Goal: Task Accomplishment & Management: Complete application form

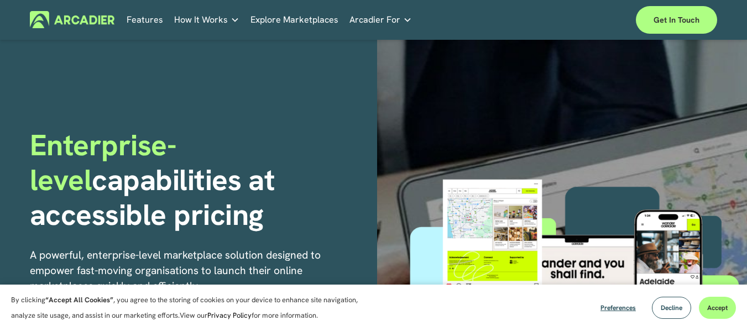
click at [154, 20] on link "Features" at bounding box center [145, 19] width 36 height 17
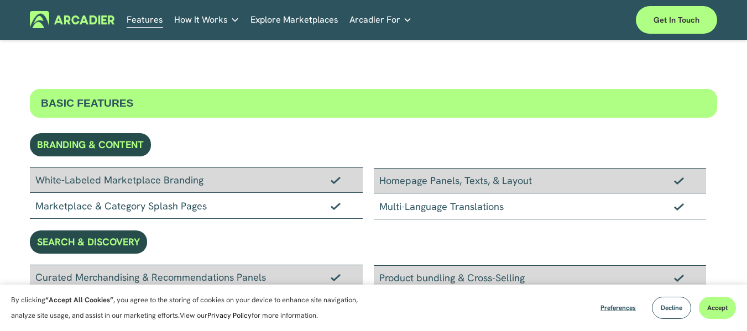
scroll to position [55, 0]
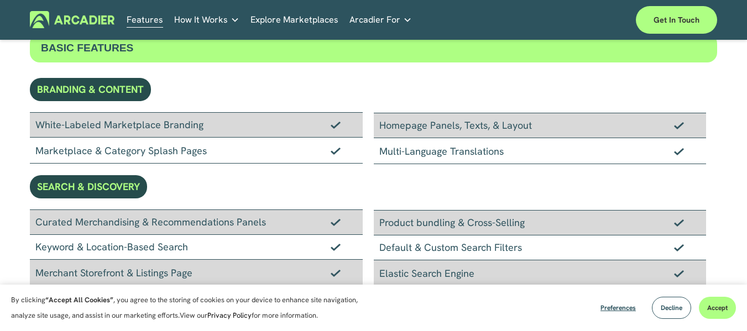
click at [292, 19] on link "Explore Marketplaces" at bounding box center [294, 19] width 88 height 17
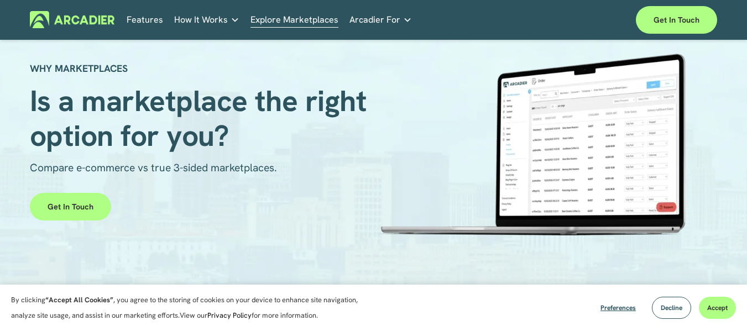
scroll to position [55, 0]
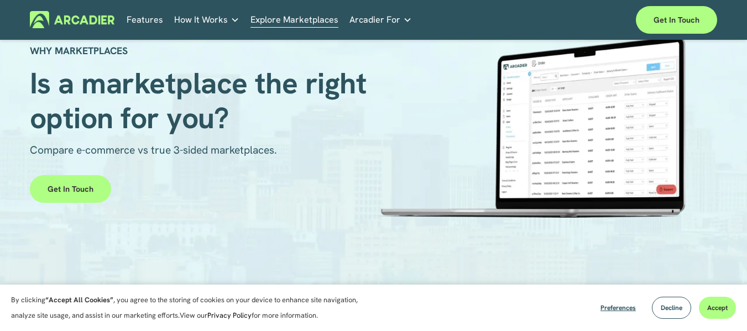
click at [0, 0] on link "Retail Marketplaces Whatever you are offering to your customer, we bring it all…" at bounding box center [0, 0] width 0 height 0
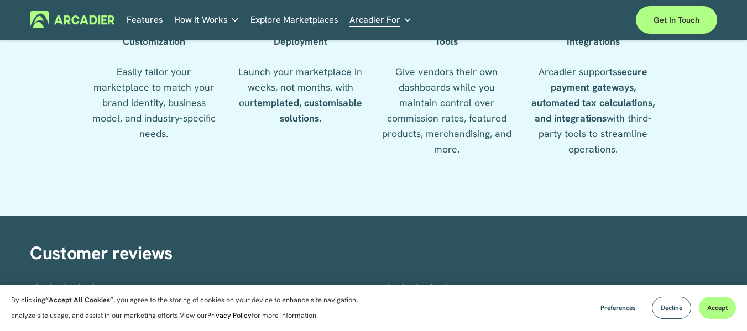
scroll to position [1142, 0]
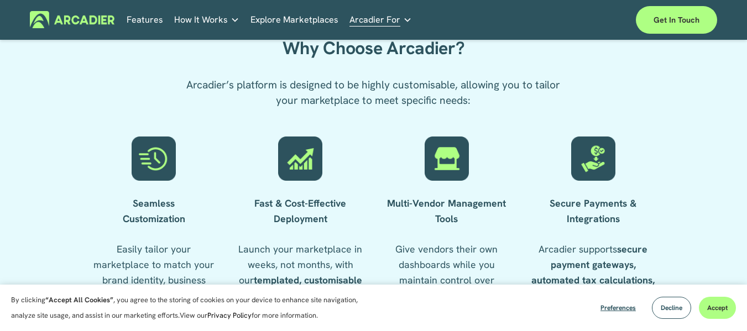
click at [294, 21] on link "Explore Marketplaces" at bounding box center [294, 19] width 88 height 17
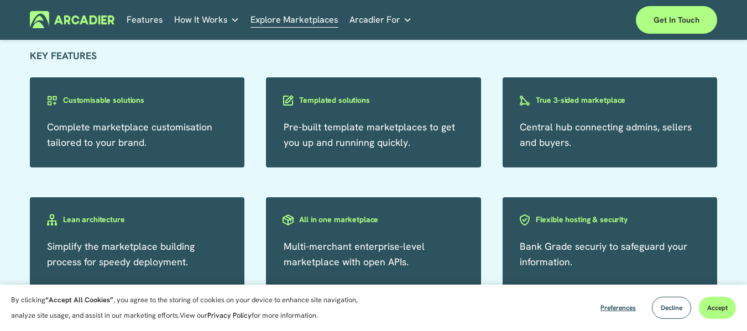
scroll to position [1769, 0]
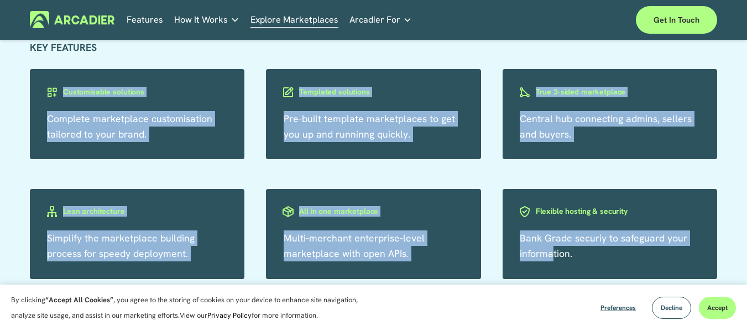
drag, startPoint x: 29, startPoint y: 94, endPoint x: 555, endPoint y: 265, distance: 553.0
click at [555, 265] on div "KEY FEATURES Complete marketplace customisation tailored to your brand. Customi…" at bounding box center [373, 159] width 747 height 239
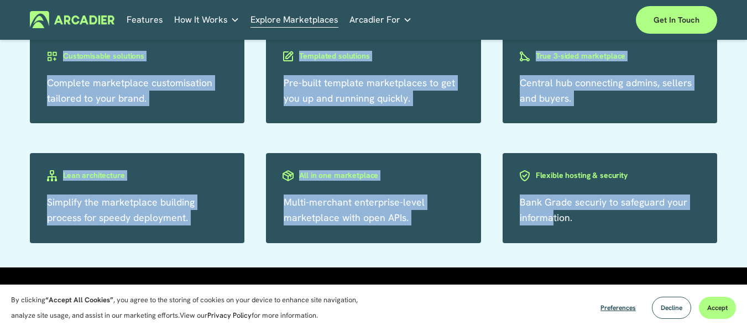
scroll to position [1825, 0]
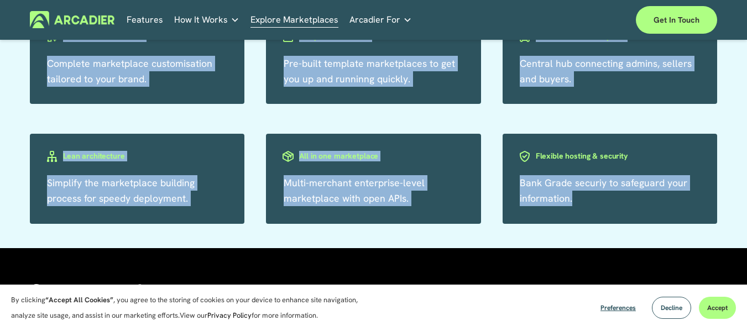
click at [605, 222] on div "Bank Grade securiy to safeguard your information." at bounding box center [610, 179] width 215 height 90
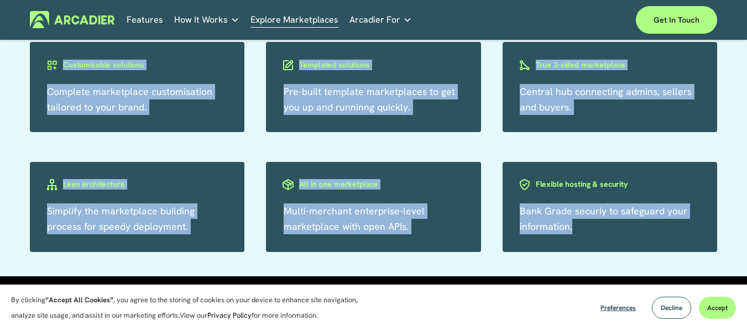
scroll to position [1769, 0]
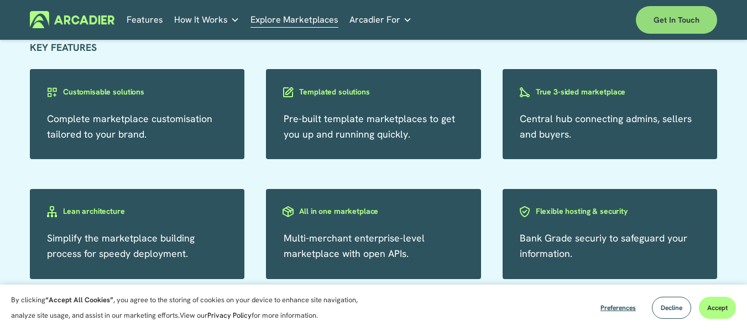
click at [681, 20] on link "Get in touch" at bounding box center [676, 20] width 81 height 28
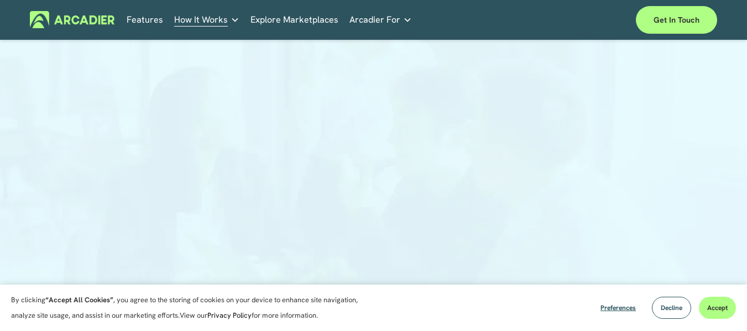
scroll to position [25, 0]
click at [634, 177] on div at bounding box center [373, 224] width 747 height 399
click at [690, 135] on div at bounding box center [373, 224] width 747 height 399
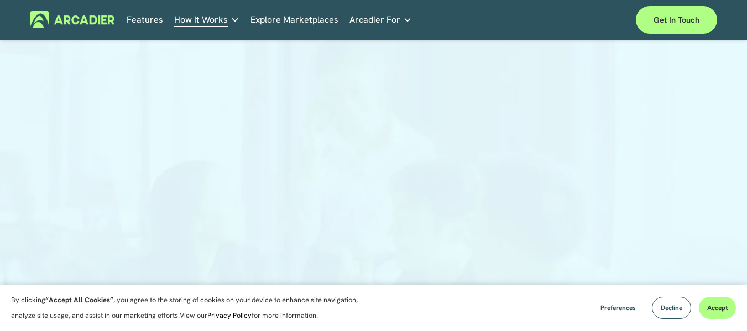
click at [137, 229] on div at bounding box center [373, 232] width 747 height 415
click at [92, 172] on div at bounding box center [373, 139] width 747 height 415
click at [114, 176] on div at bounding box center [373, 139] width 747 height 415
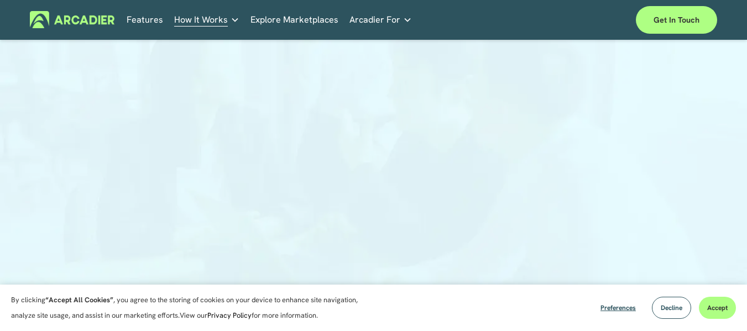
scroll to position [164, 0]
drag, startPoint x: 114, startPoint y: 176, endPoint x: 83, endPoint y: 179, distance: 31.7
click at [83, 179] on div at bounding box center [373, 93] width 747 height 415
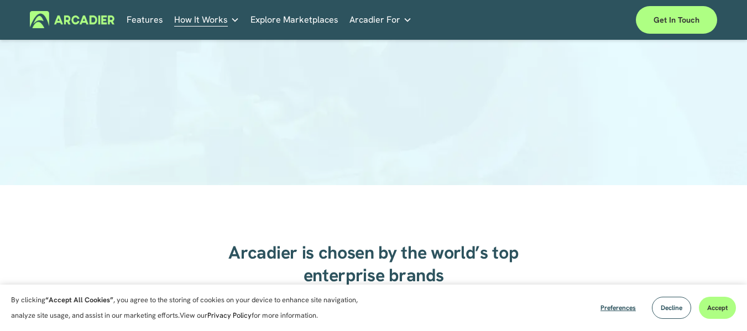
scroll to position [280, 0]
